Goal: Transaction & Acquisition: Purchase product/service

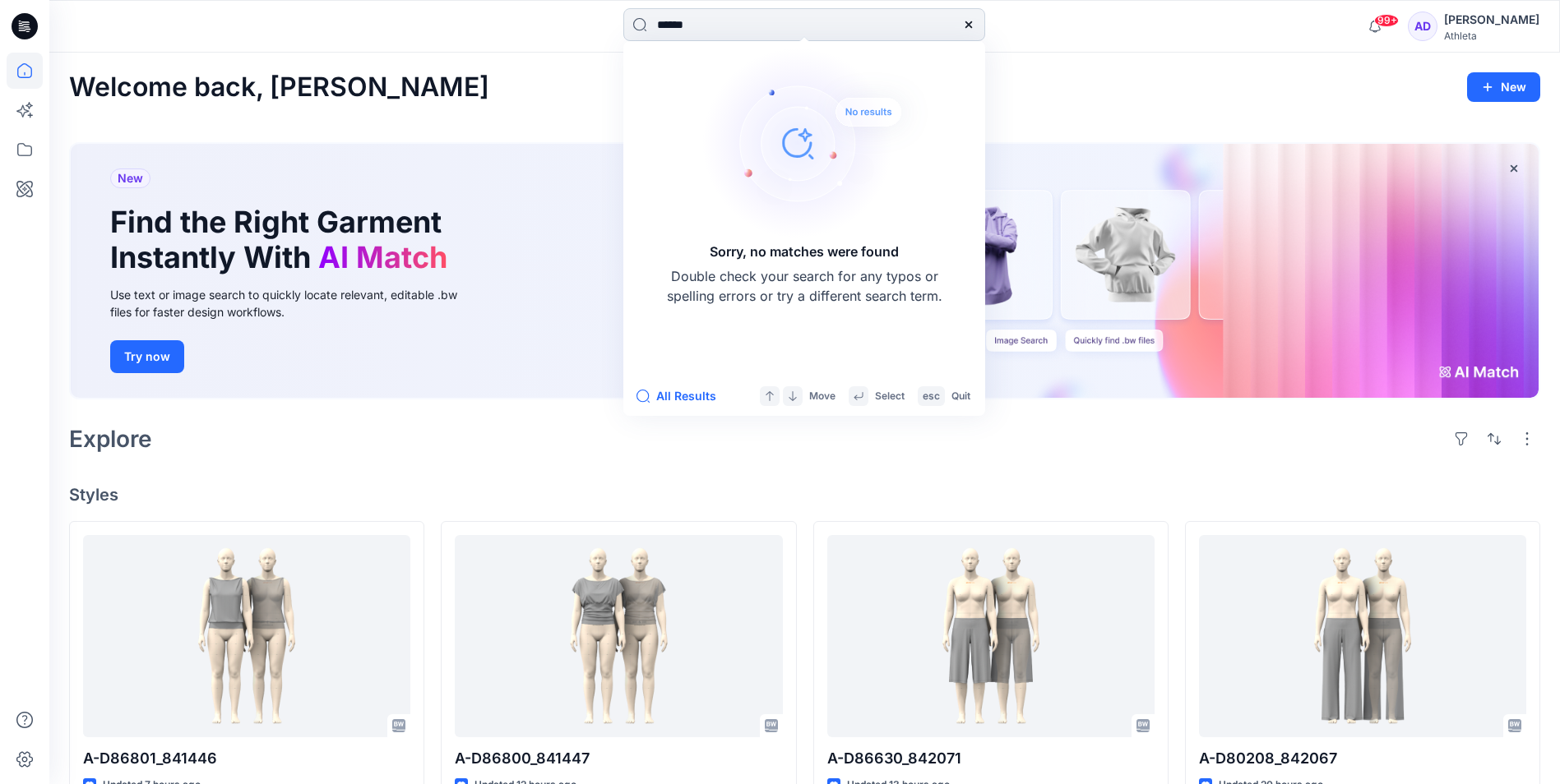
click at [847, 33] on input "******" at bounding box center [804, 24] width 362 height 33
paste input
click at [847, 33] on input "******" at bounding box center [804, 24] width 362 height 33
type input "******"
